Goal: Task Accomplishment & Management: Manage account settings

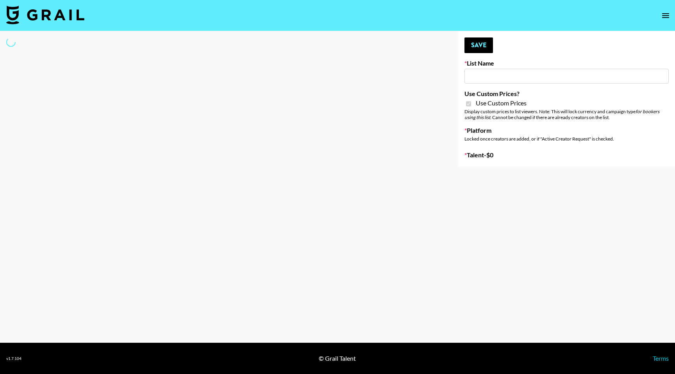
type input "Poizon ([PERSON_NAME] [DATE])"
checkbox input "true"
select select "Brand"
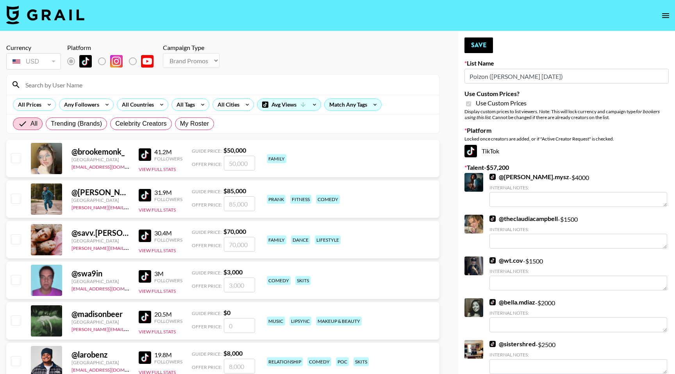
click at [109, 79] on input at bounding box center [228, 85] width 414 height 13
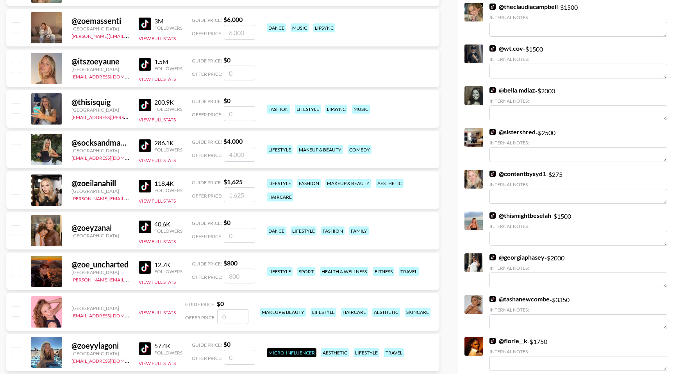
scroll to position [213, 0]
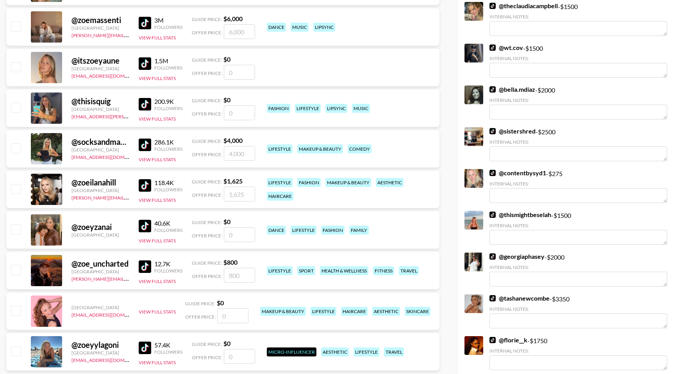
type input "zoe"
click at [16, 270] on input "checkbox" at bounding box center [15, 269] width 9 height 9
checkbox input "true"
type input "800"
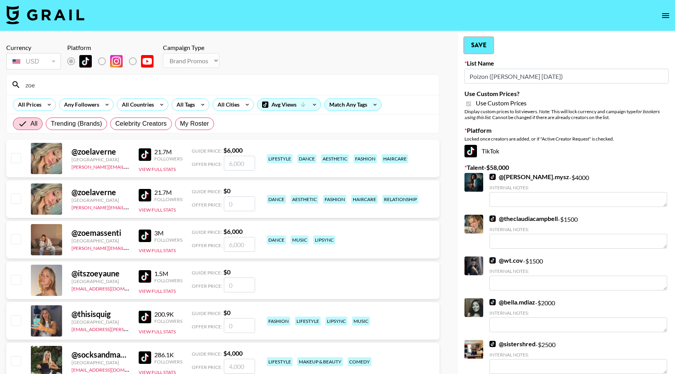
click at [477, 45] on button "Save" at bounding box center [479, 46] width 29 height 16
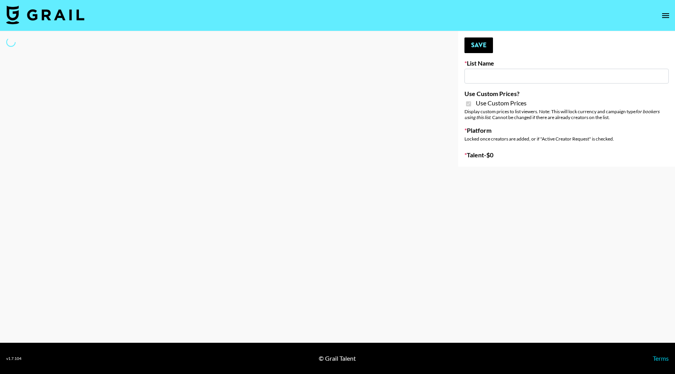
type input "Poizon IG ([DATE])"
checkbox input "true"
select select "Brand"
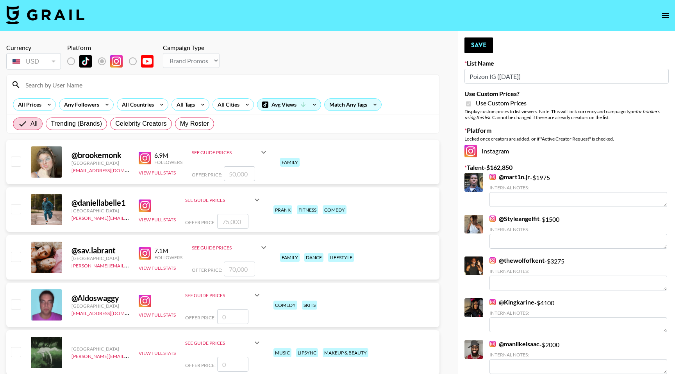
click at [95, 82] on input at bounding box center [228, 85] width 414 height 13
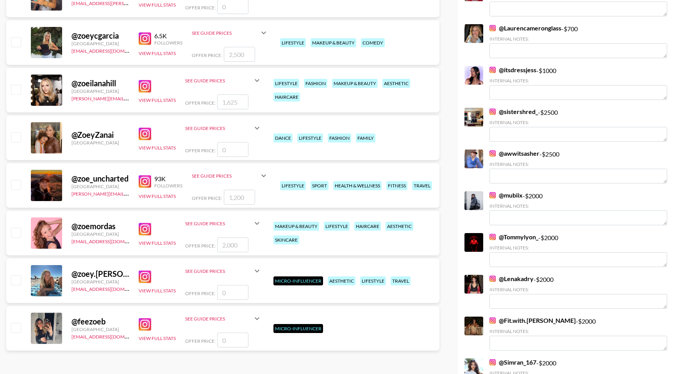
scroll to position [369, 0]
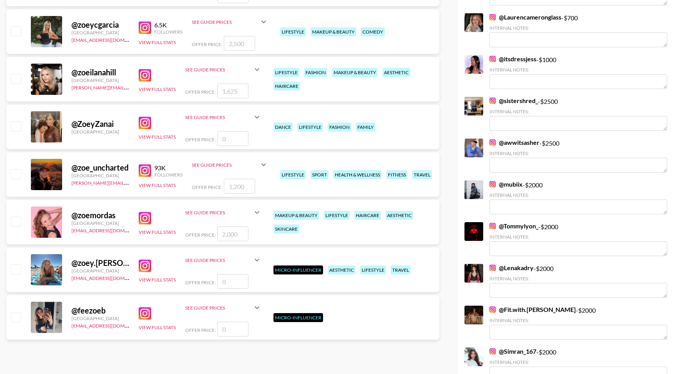
type input "zoe"
click at [17, 173] on input "checkbox" at bounding box center [15, 173] width 9 height 9
checkbox input "true"
type input "1200"
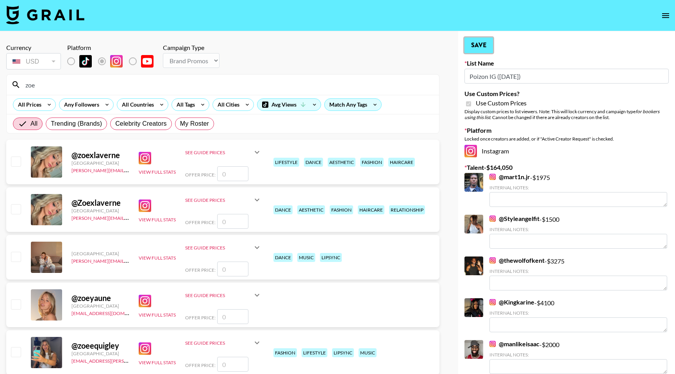
click at [477, 44] on button "Save" at bounding box center [479, 46] width 29 height 16
